Goal: Information Seeking & Learning: Learn about a topic

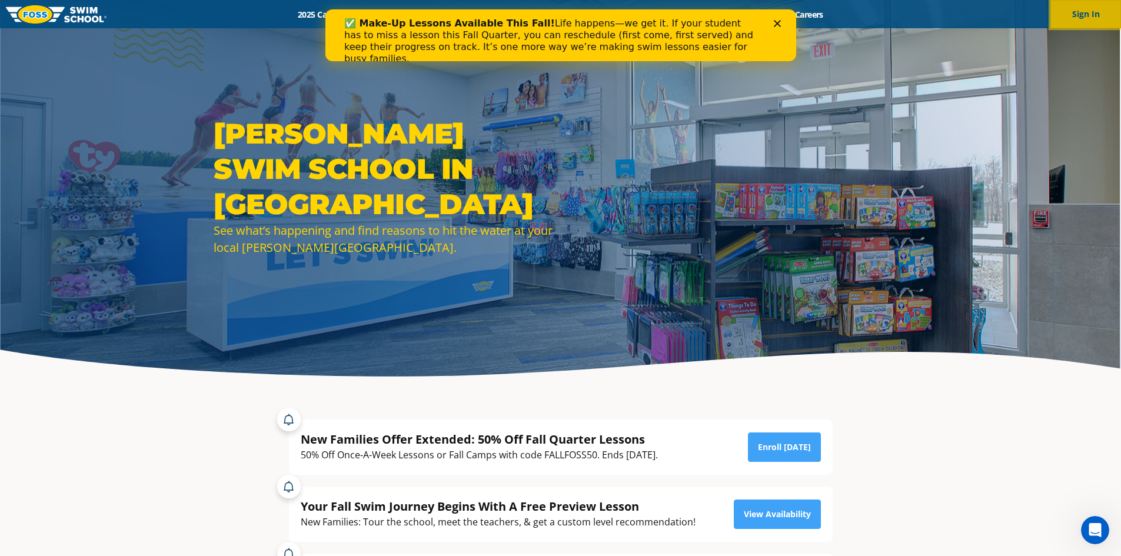
click at [1097, 16] on button "Sign In" at bounding box center [1086, 14] width 71 height 28
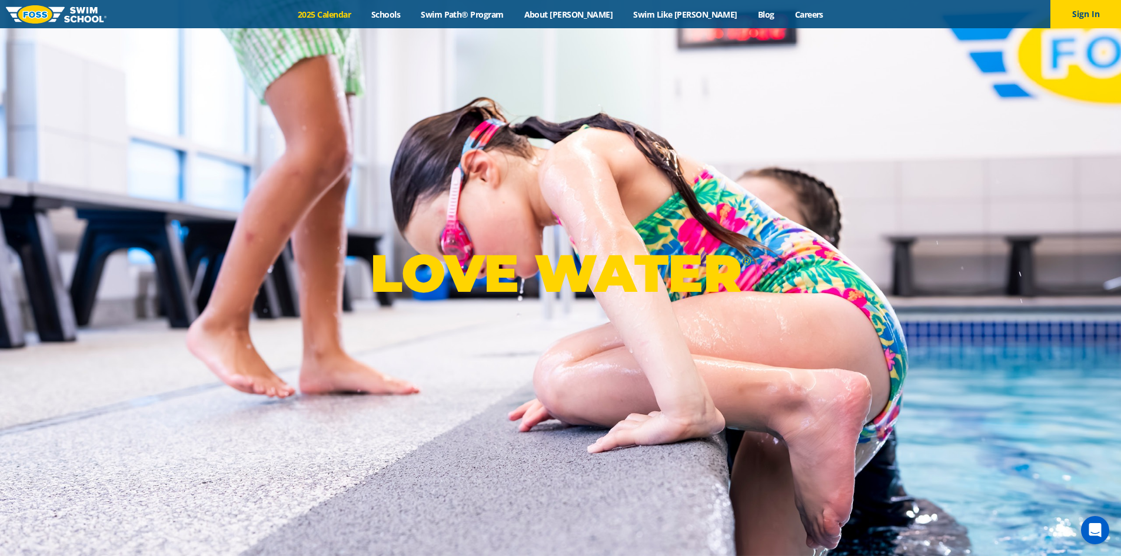
click at [361, 15] on link "2025 Calendar" at bounding box center [325, 14] width 74 height 11
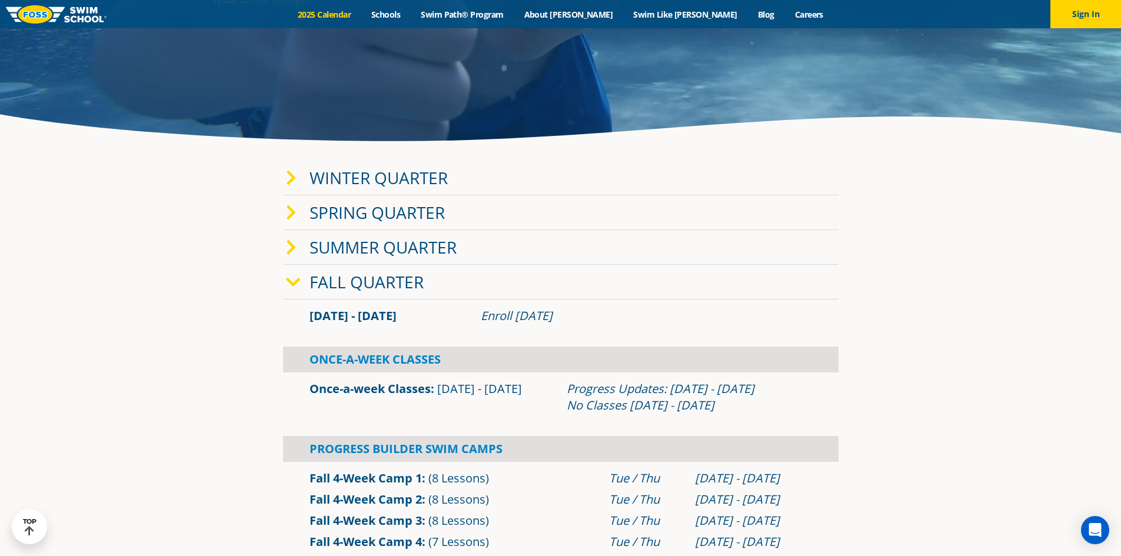
click at [295, 174] on icon at bounding box center [291, 178] width 11 height 16
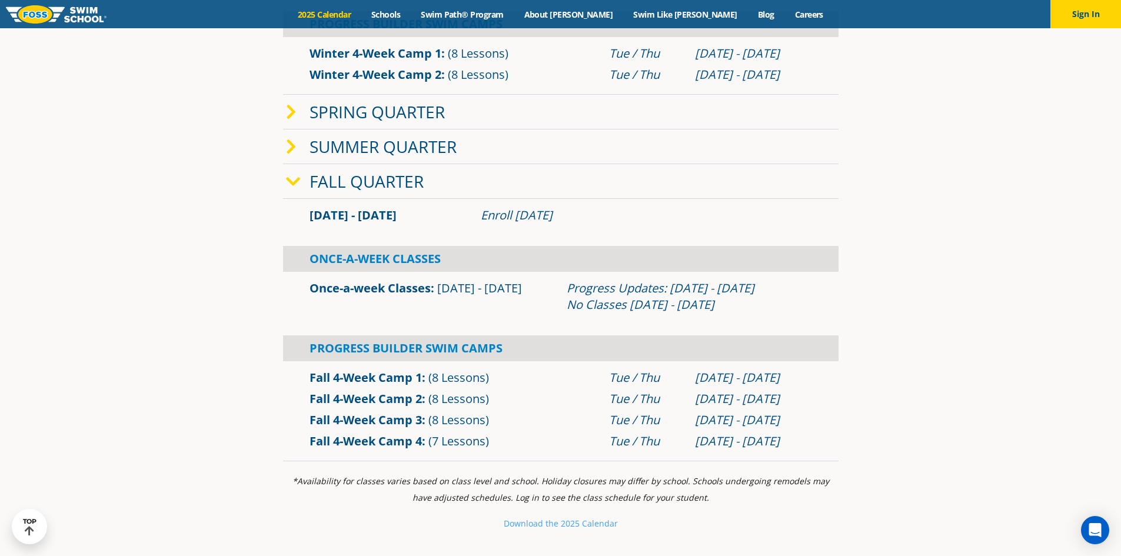
scroll to position [530, 0]
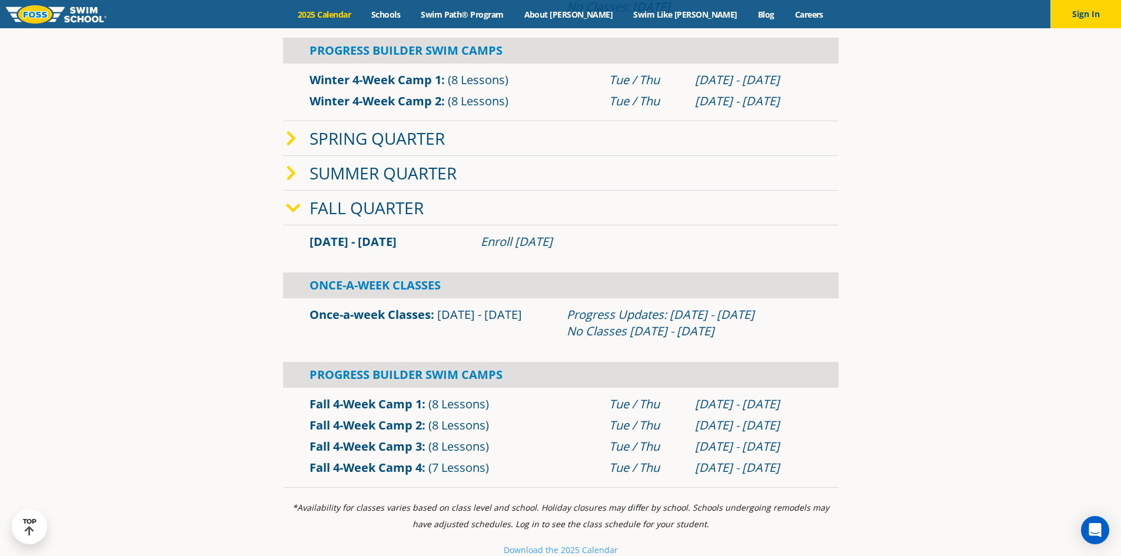
drag, startPoint x: 553, startPoint y: 334, endPoint x: 745, endPoint y: 326, distance: 192.6
click at [745, 326] on div "Once-a-week Classes [DATE] - [DATE] Progress Updates: [DATE] - [DATE] No Classe…" at bounding box center [561, 323] width 514 height 33
click at [727, 317] on div "Progress Updates: [DATE] - [DATE] No Classes [DATE] - [DATE]" at bounding box center [689, 323] width 245 height 33
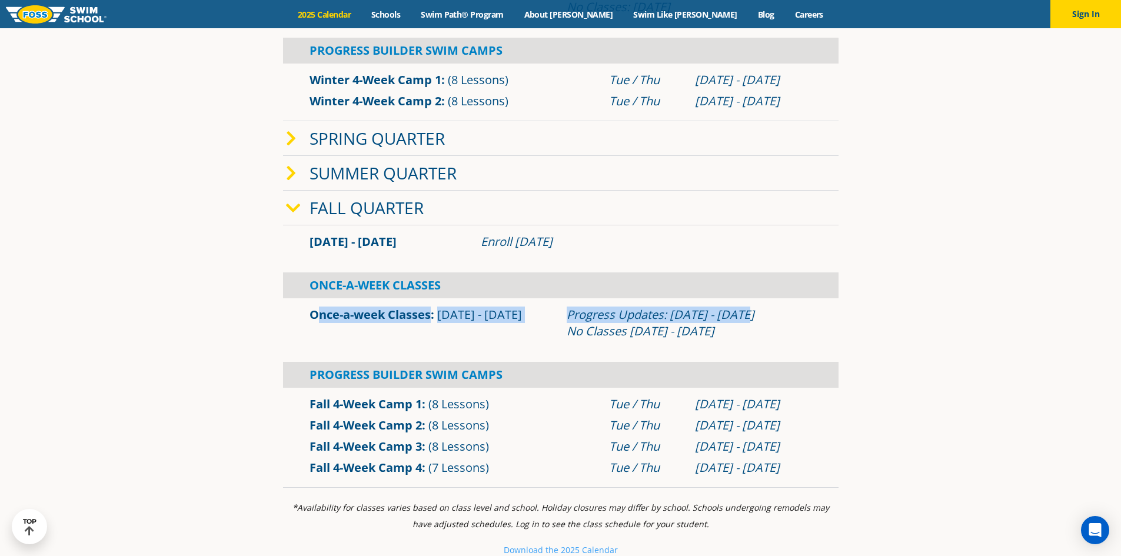
drag, startPoint x: 745, startPoint y: 315, endPoint x: 295, endPoint y: 310, distance: 450.3
click at [295, 310] on div "Once-a-week Classes [DATE] - [DATE] Progress Updates: [DATE] - [DATE] No Classe…" at bounding box center [561, 323] width 556 height 38
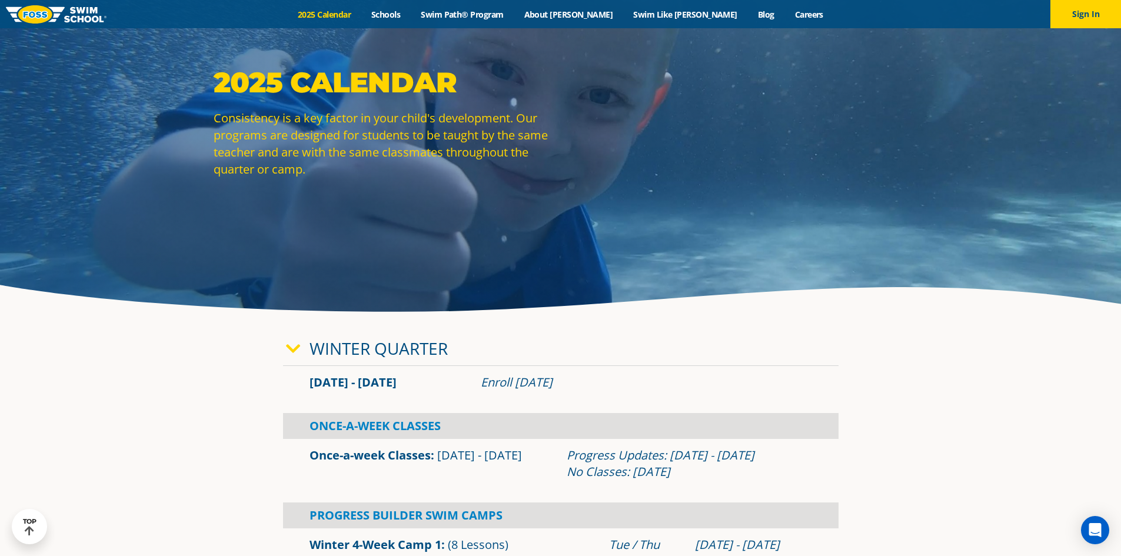
scroll to position [0, 0]
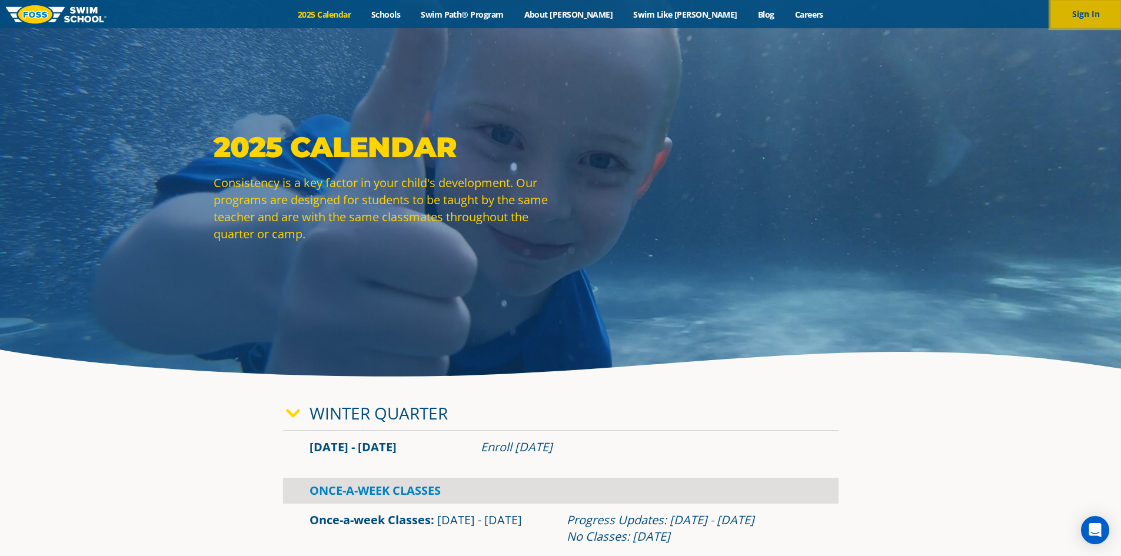
click at [1079, 10] on button "Sign In" at bounding box center [1086, 14] width 71 height 28
